Goal: Entertainment & Leisure: Consume media (video, audio)

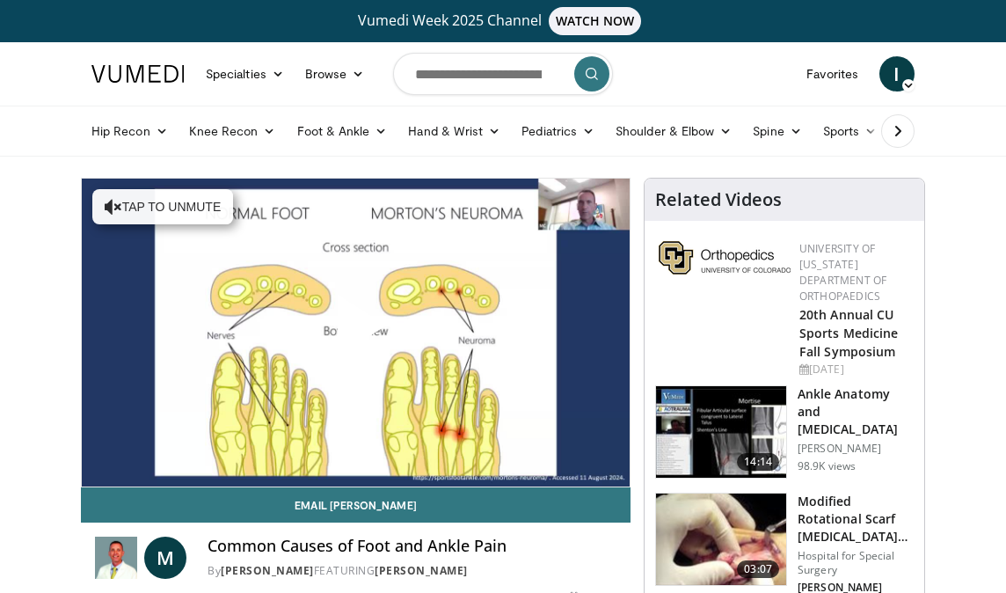
click at [355, 332] on span "Video Player" at bounding box center [355, 332] width 0 height 0
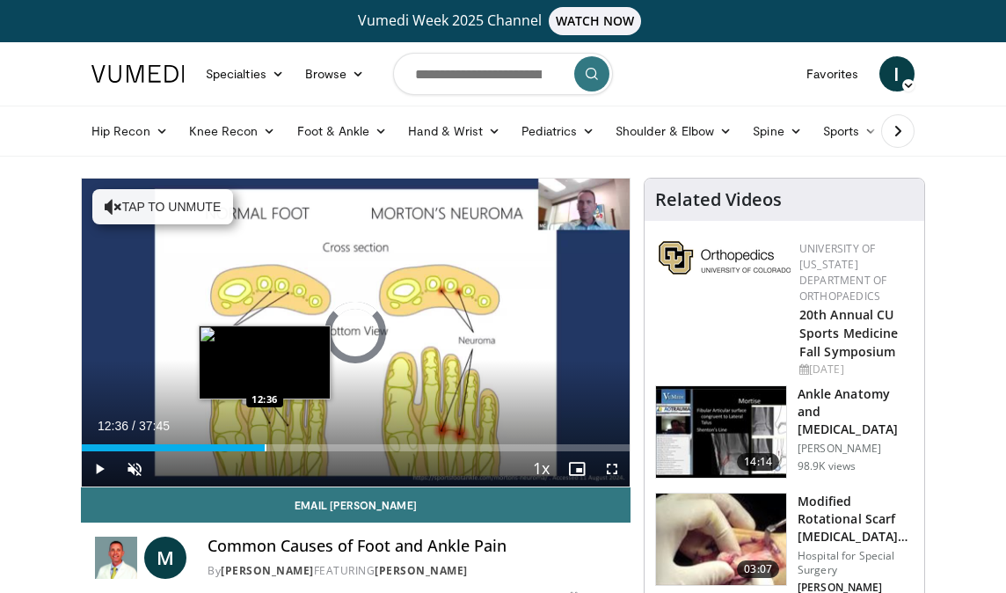
click at [265, 449] on div "Progress Bar" at bounding box center [266, 447] width 2 height 7
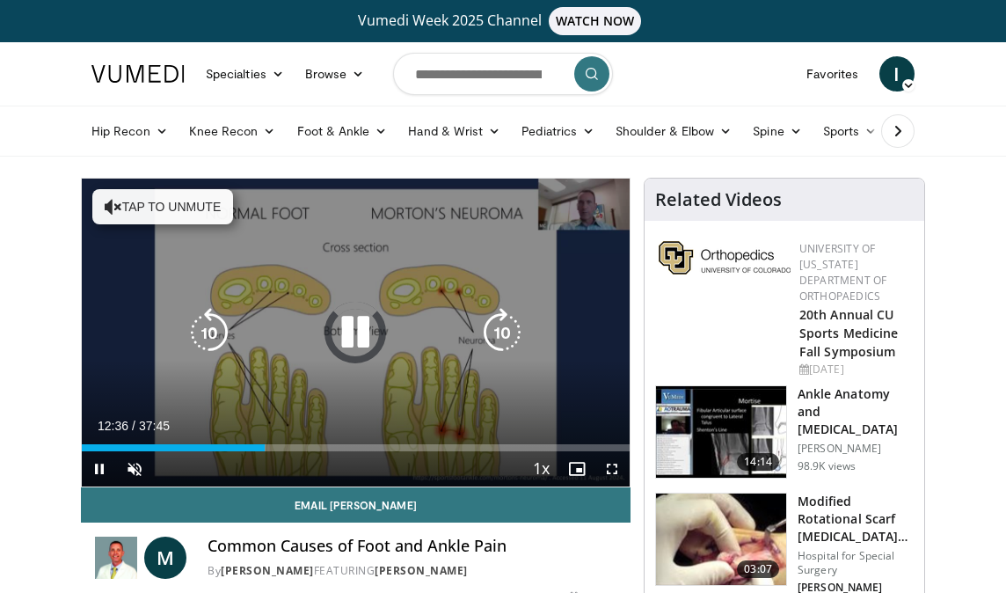
click at [122, 208] on button "Tap to unmute" at bounding box center [162, 206] width 141 height 35
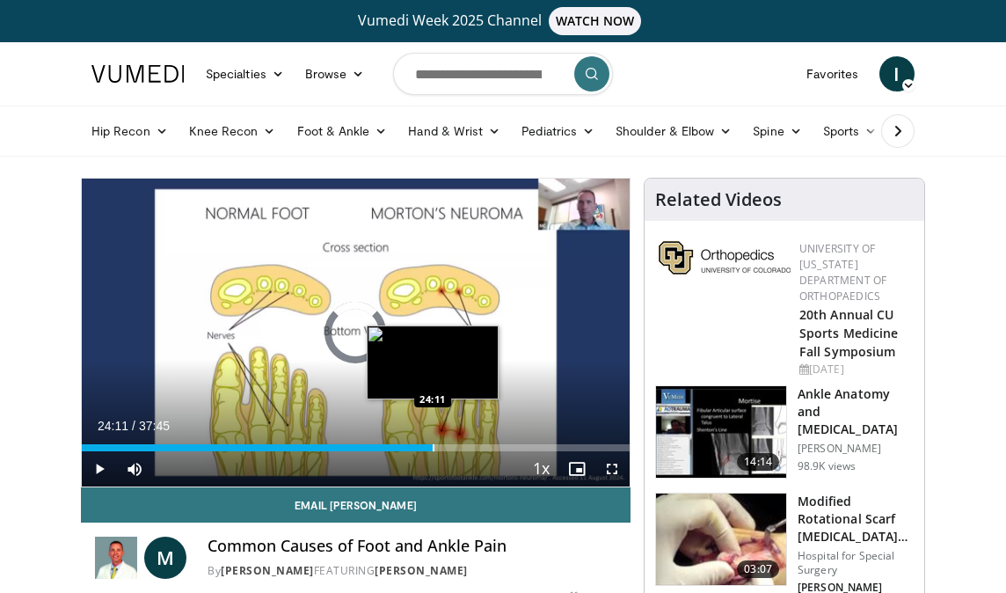
click at [433, 445] on div "Progress Bar" at bounding box center [434, 447] width 2 height 7
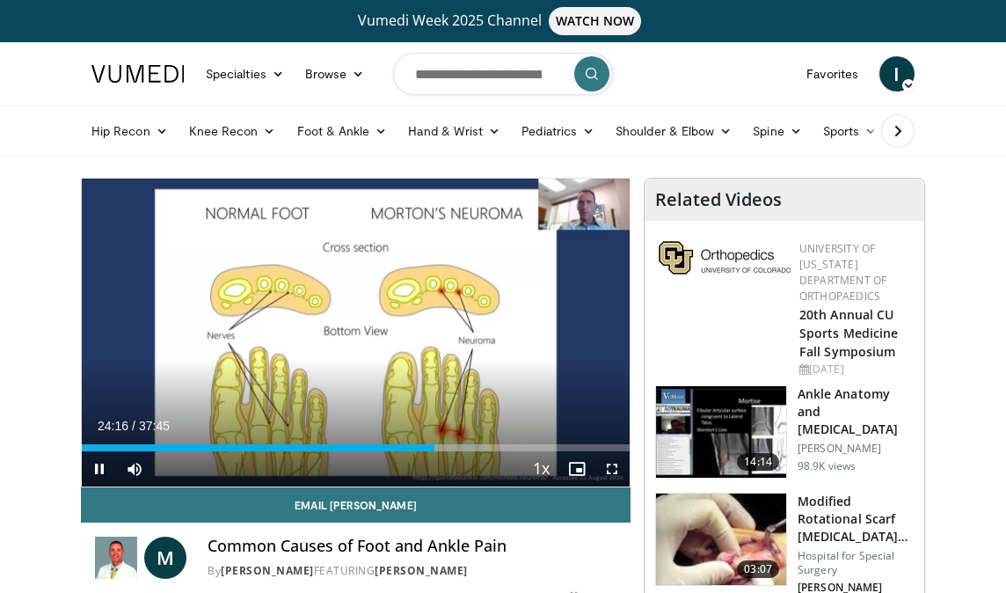
click at [607, 469] on span "Video Player" at bounding box center [612, 468] width 35 height 35
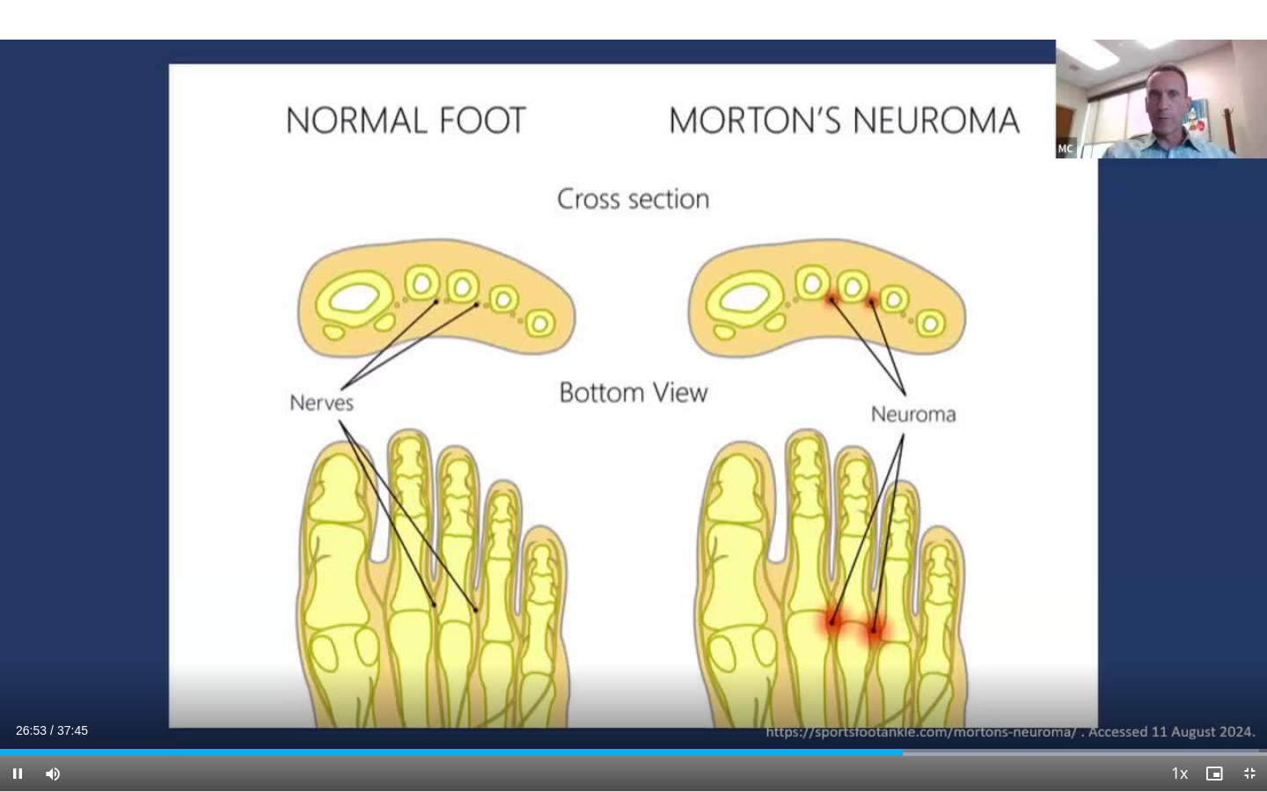
click at [1005, 592] on span "Video Player" at bounding box center [1248, 773] width 35 height 35
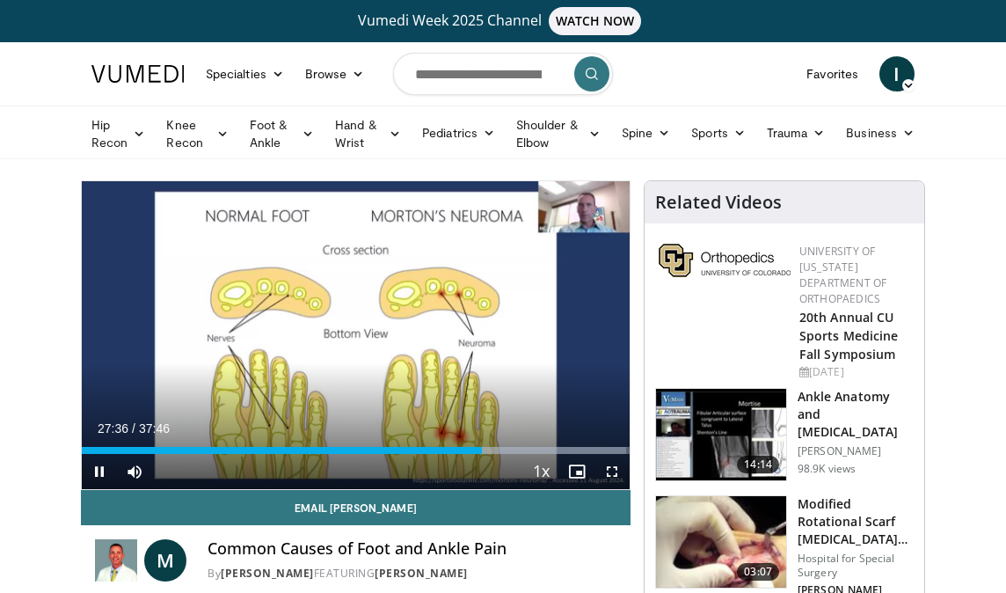
click at [605, 469] on span "Video Player" at bounding box center [612, 471] width 35 height 35
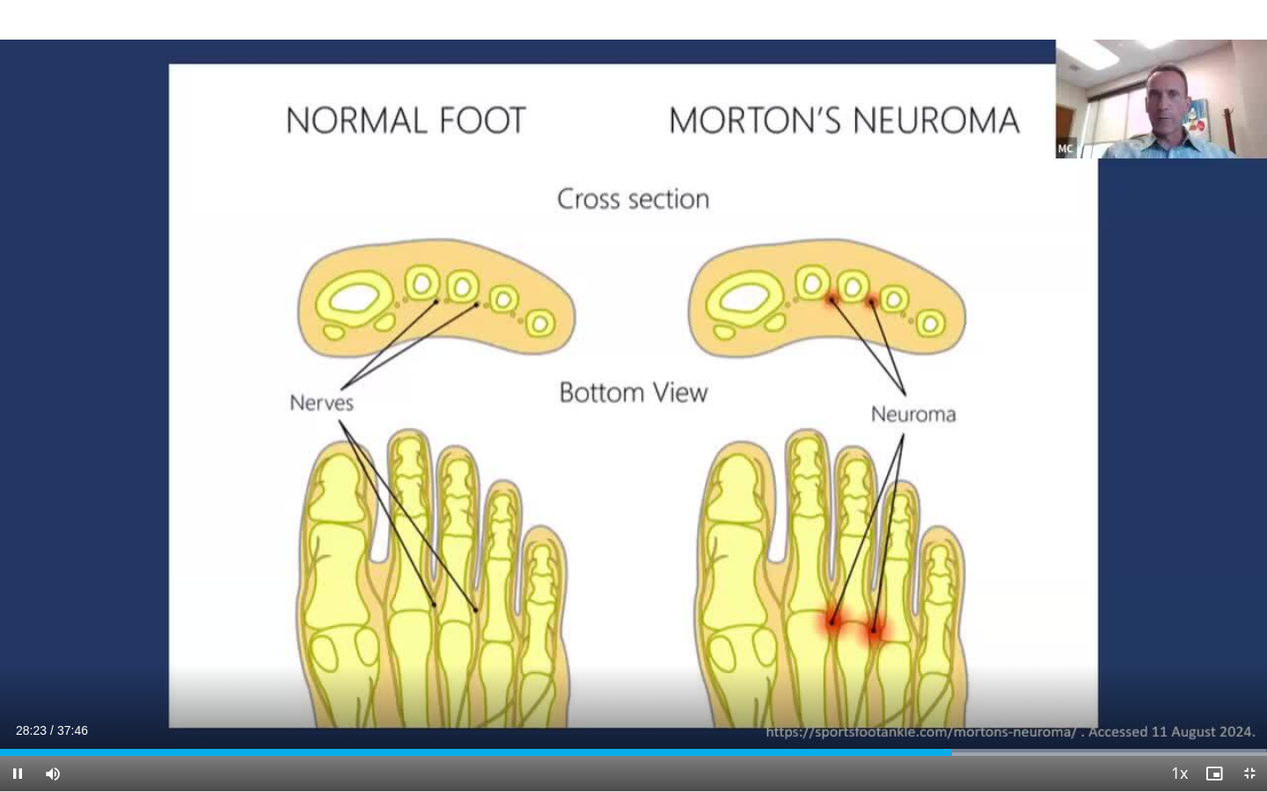
click at [1005, 592] on span "Video Player" at bounding box center [1248, 773] width 35 height 35
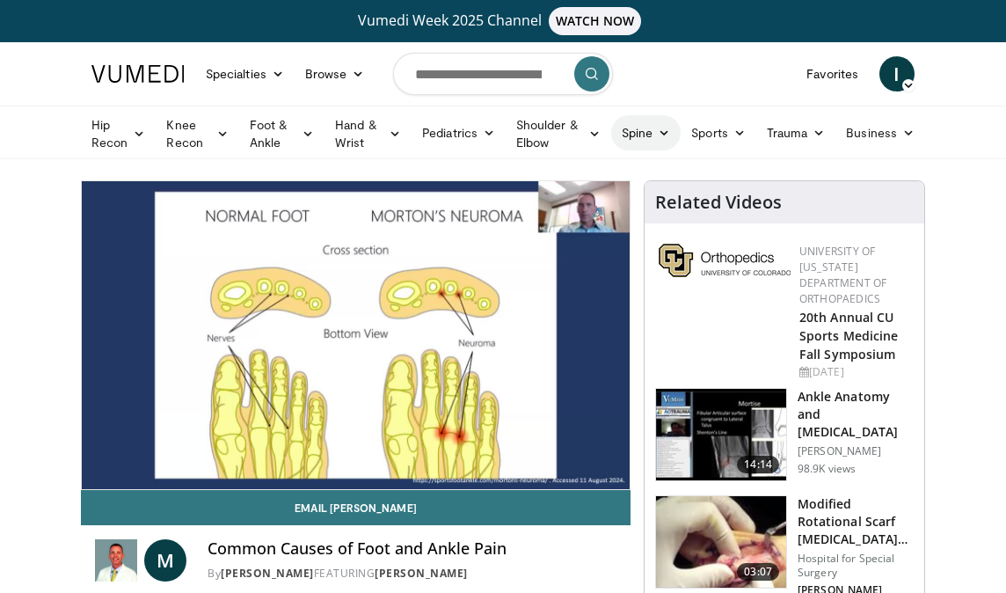
click at [670, 137] on link "Spine" at bounding box center [645, 132] width 69 height 35
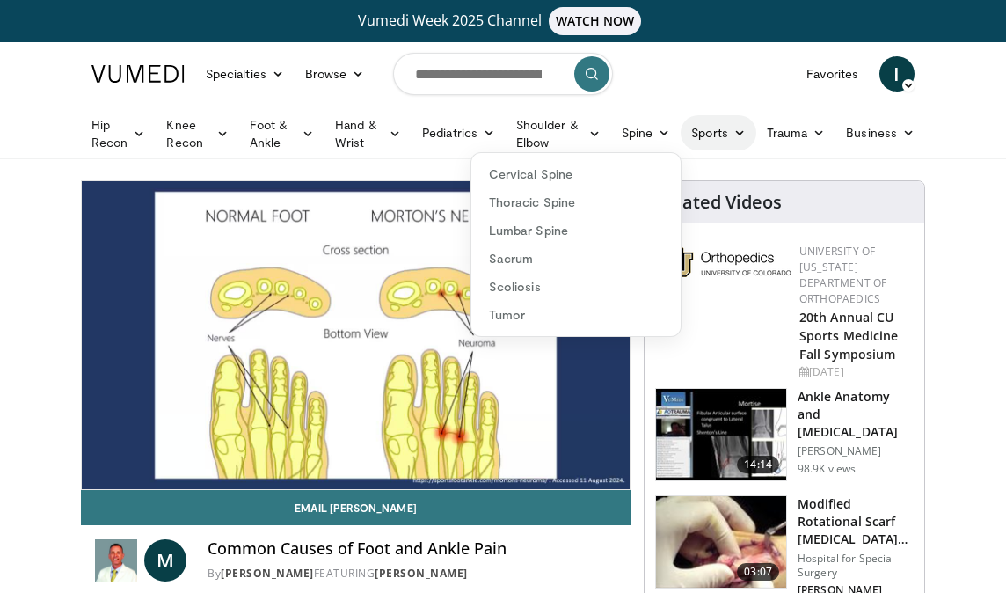
click at [749, 131] on link "Sports" at bounding box center [719, 132] width 76 height 35
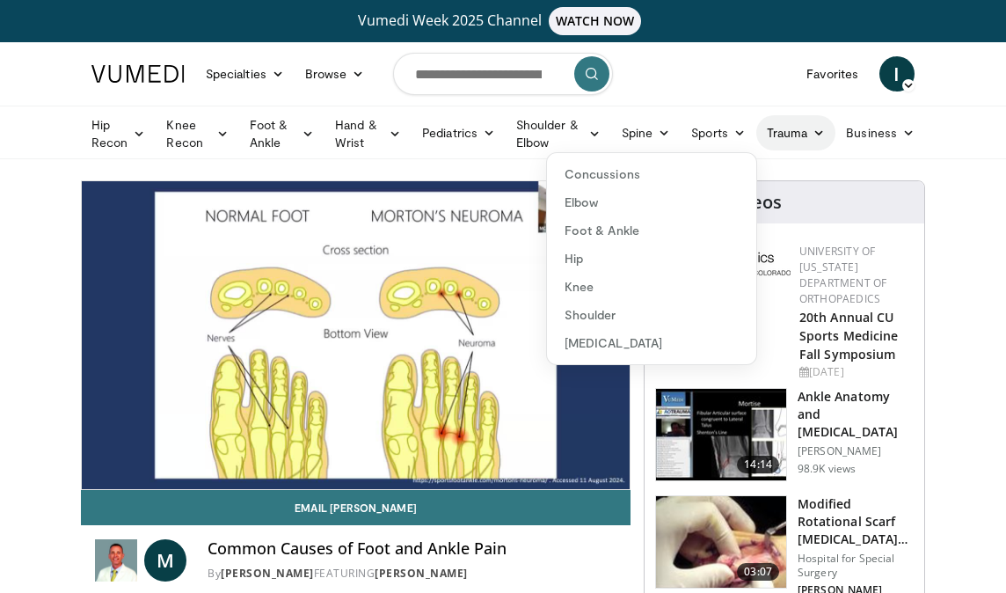
click at [822, 135] on icon at bounding box center [819, 133] width 12 height 12
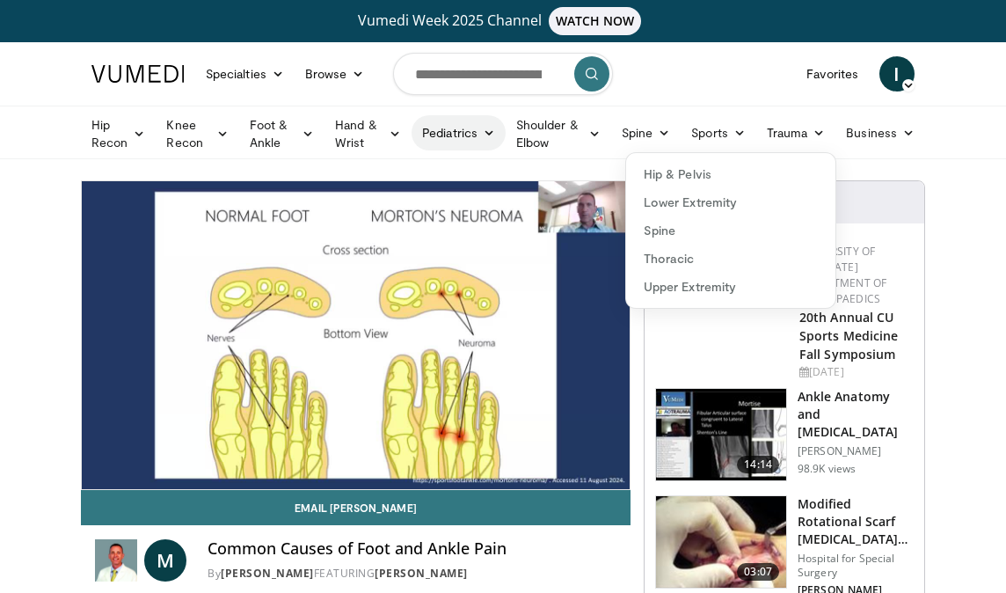
click at [487, 135] on icon at bounding box center [489, 133] width 12 height 12
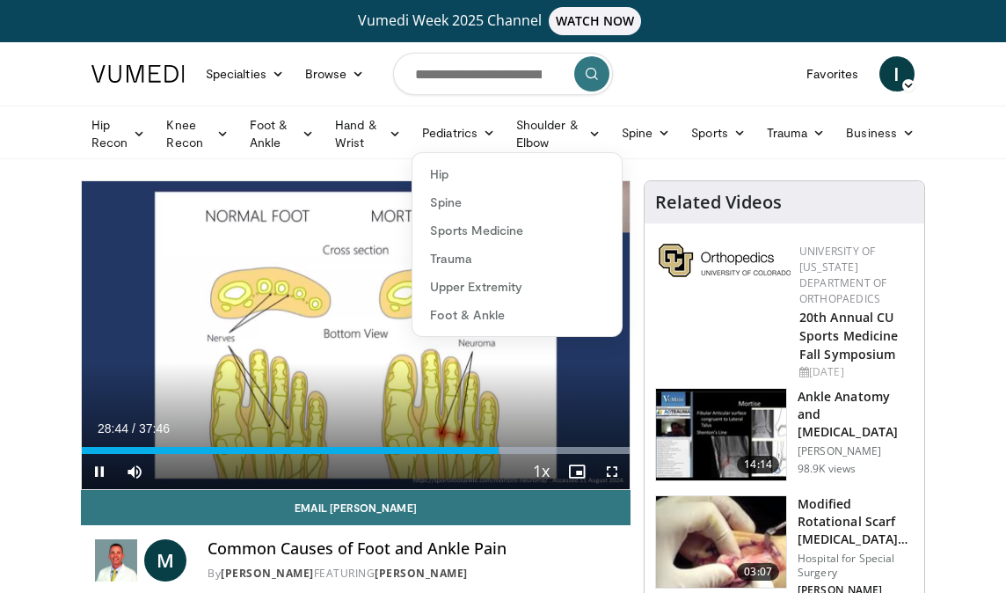
click at [610, 464] on span "Video Player" at bounding box center [612, 471] width 35 height 35
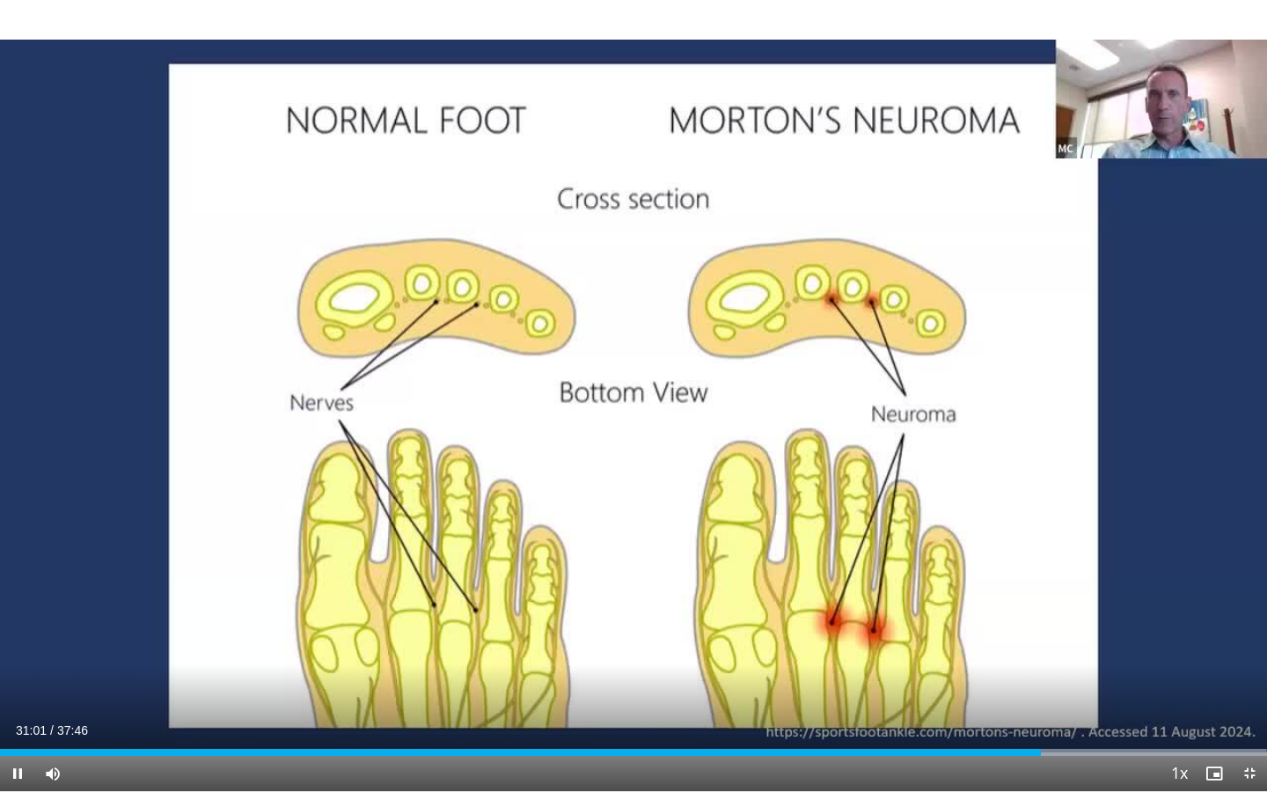
click at [1005, 592] on span "Video Player" at bounding box center [1248, 773] width 35 height 35
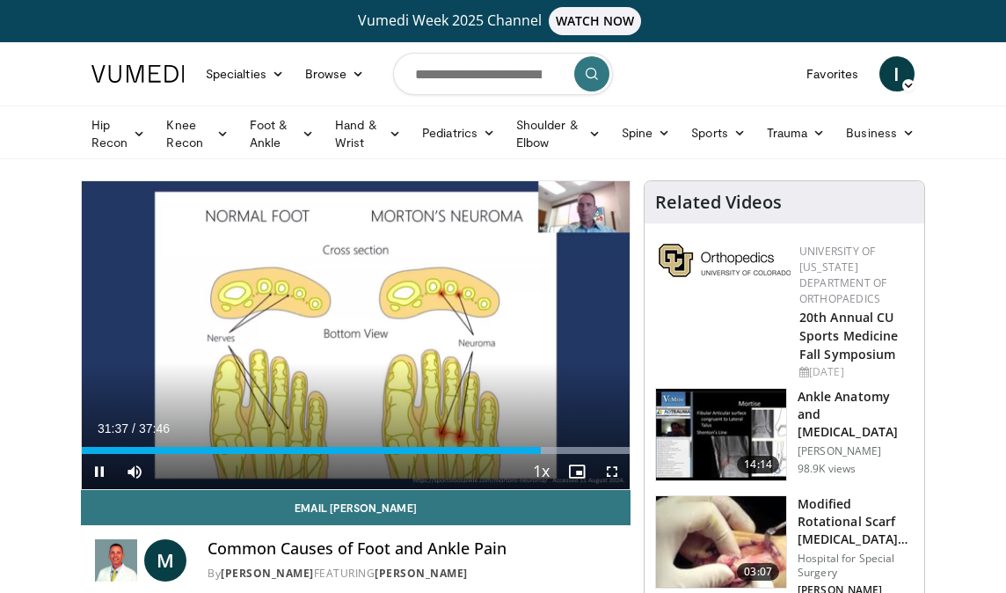
click at [616, 473] on span "Video Player" at bounding box center [612, 471] width 35 height 35
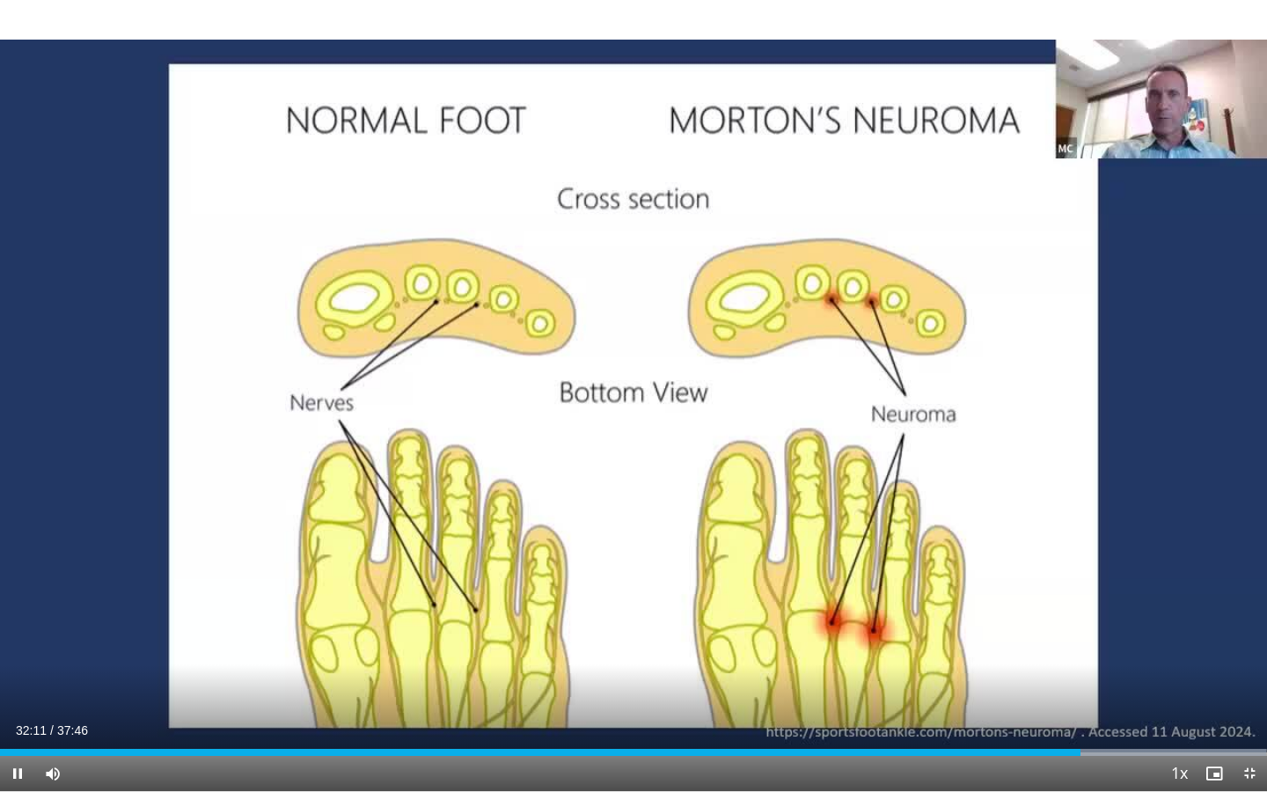
click at [1005, 592] on span "Video Player" at bounding box center [1248, 773] width 35 height 35
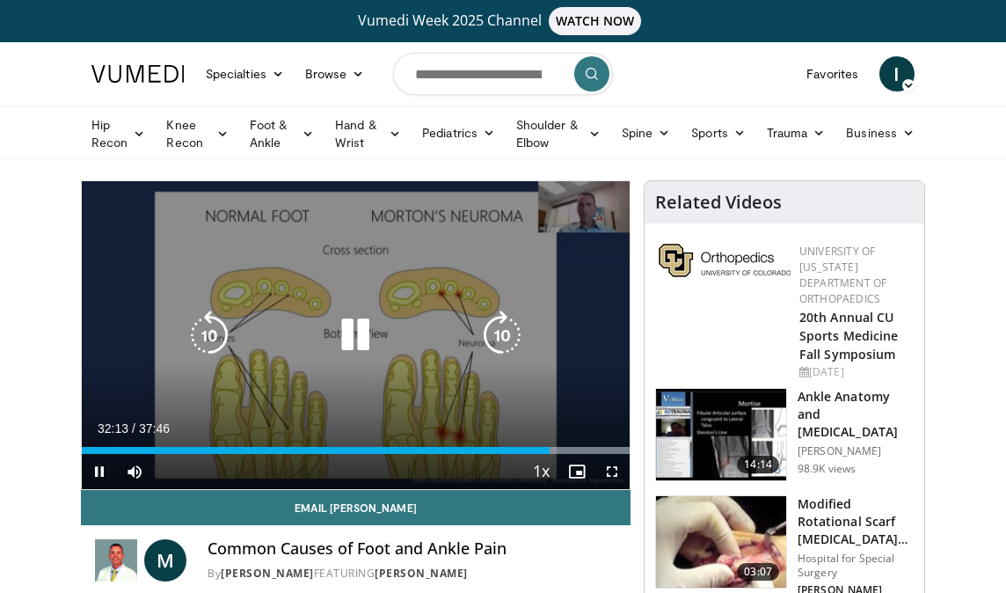
click at [354, 340] on icon "Video Player" at bounding box center [355, 334] width 49 height 49
